Goal: Check status: Check status

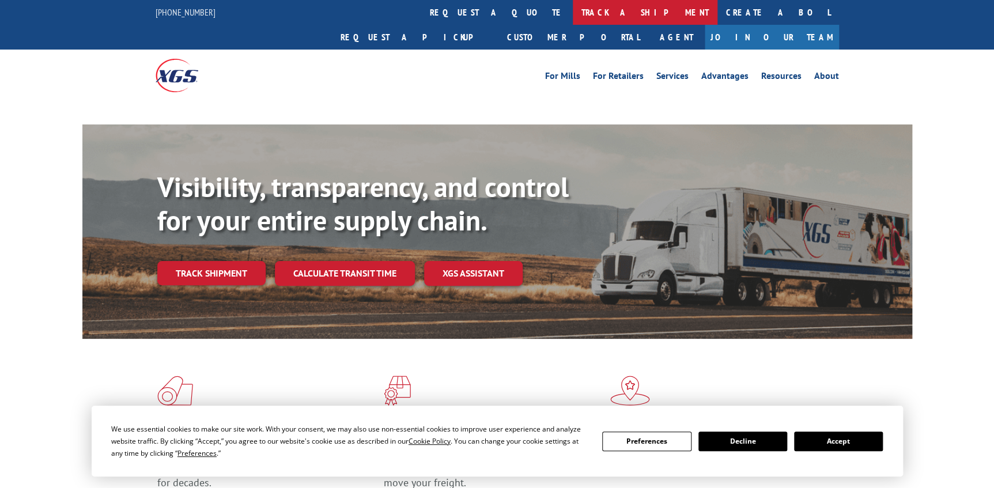
click at [573, 14] on link "track a shipment" at bounding box center [645, 12] width 145 height 25
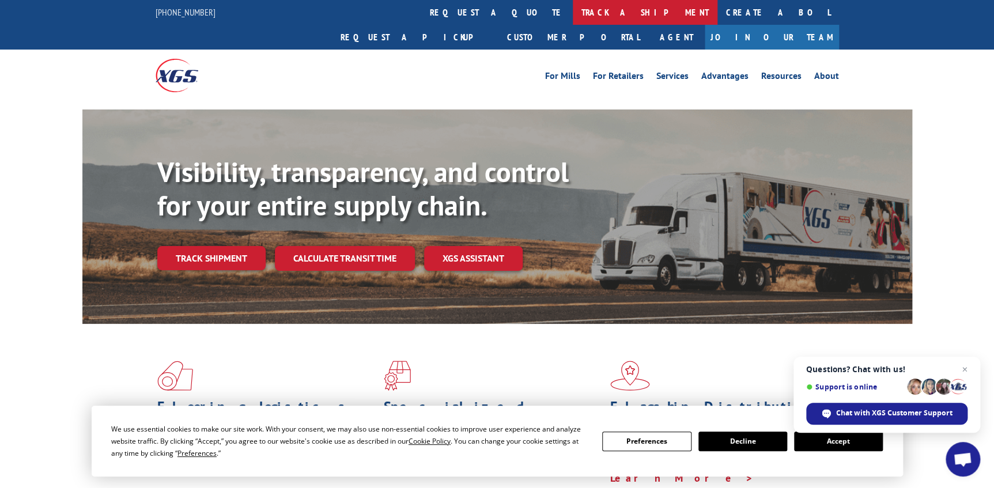
click at [573, 5] on link "track a shipment" at bounding box center [645, 12] width 145 height 25
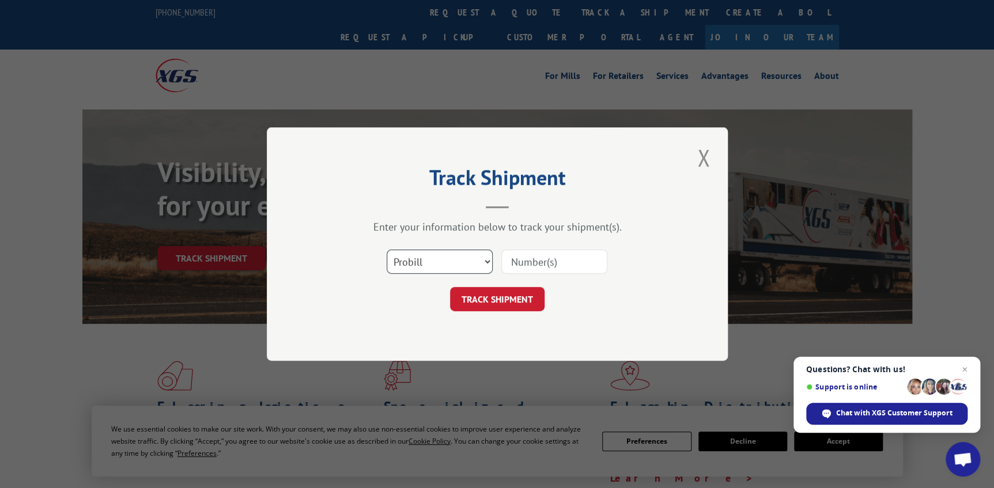
click at [467, 263] on select "Select category... Probill BOL PO" at bounding box center [440, 261] width 106 height 24
select select "po"
click at [387, 249] on select "Select category... Probill BOL PO" at bounding box center [440, 261] width 106 height 24
paste input "13502869"
type input "13502869"
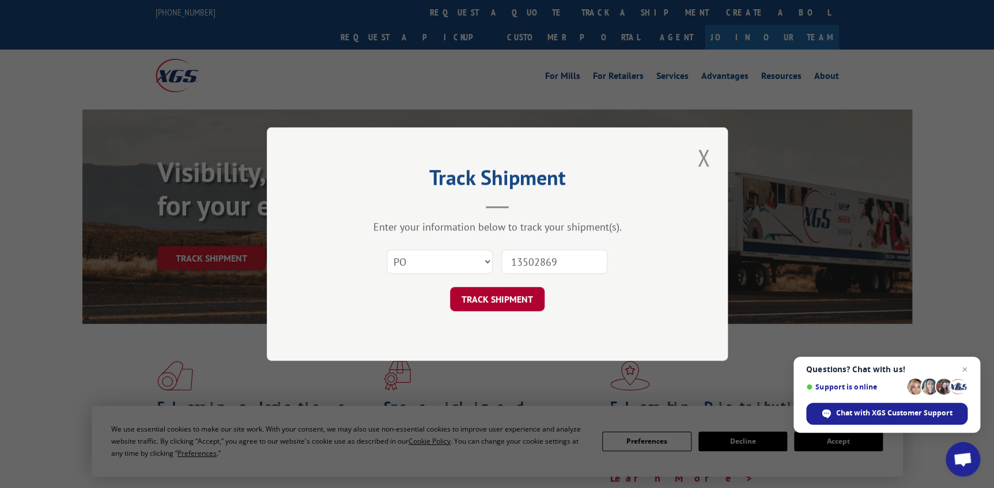
click at [504, 306] on button "TRACK SHIPMENT" at bounding box center [497, 299] width 94 height 24
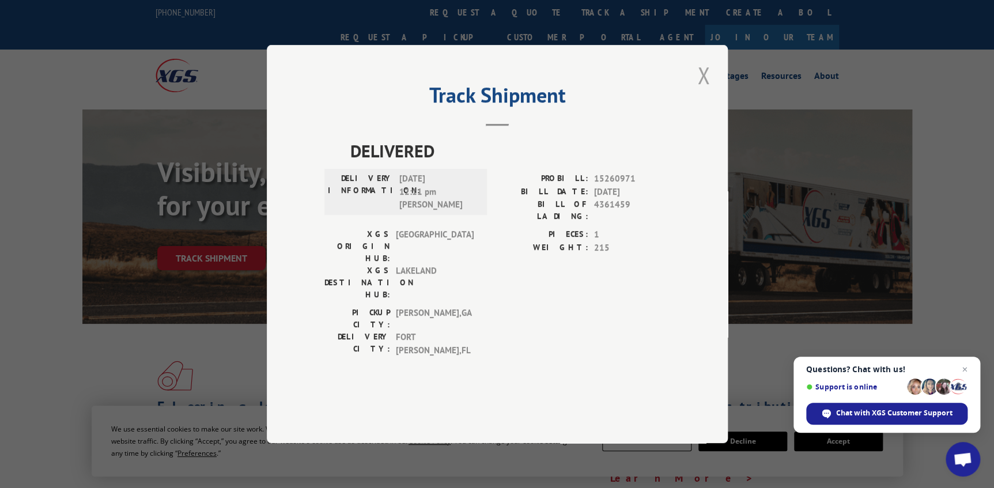
click at [702, 91] on button "Close modal" at bounding box center [704, 75] width 20 height 32
